Goal: Navigation & Orientation: Find specific page/section

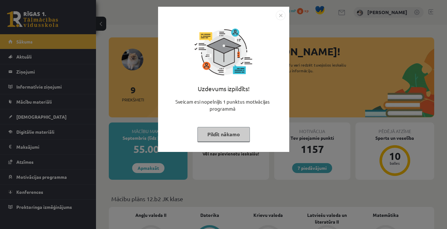
click at [225, 140] on button "Pildīt nākamo" at bounding box center [224, 134] width 53 height 15
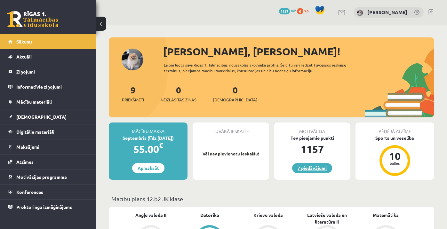
click at [318, 170] on link "7 piedāvājumi" at bounding box center [312, 168] width 40 height 10
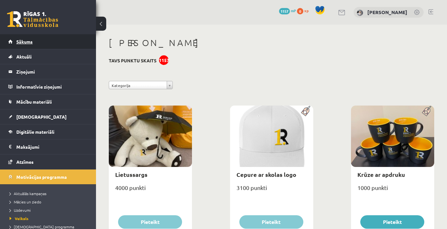
click at [36, 34] on link "Sākums" at bounding box center [48, 41] width 80 height 15
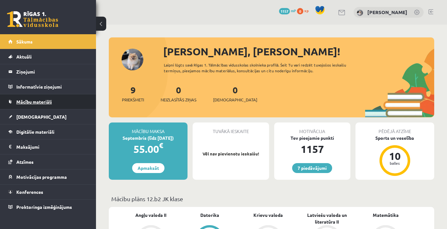
click at [30, 97] on link "Mācību materiāli" at bounding box center [48, 101] width 80 height 15
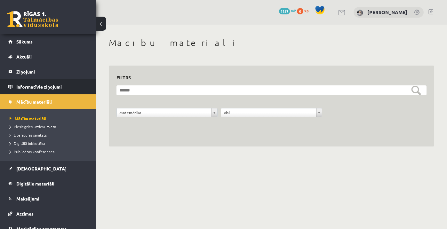
click at [56, 87] on legend "Informatīvie ziņojumi 0" at bounding box center [52, 86] width 72 height 15
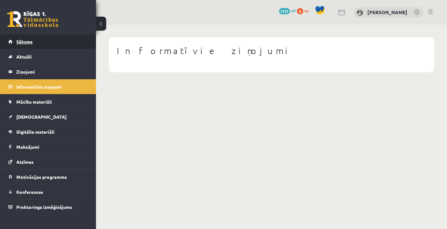
click at [45, 44] on link "Sākums" at bounding box center [48, 41] width 80 height 15
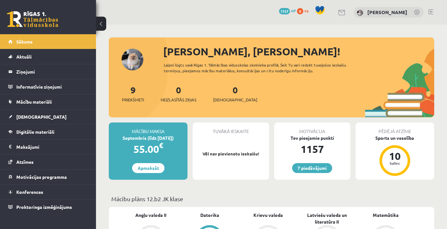
click at [431, 12] on link at bounding box center [431, 11] width 5 height 5
